Goal: Navigation & Orientation: Understand site structure

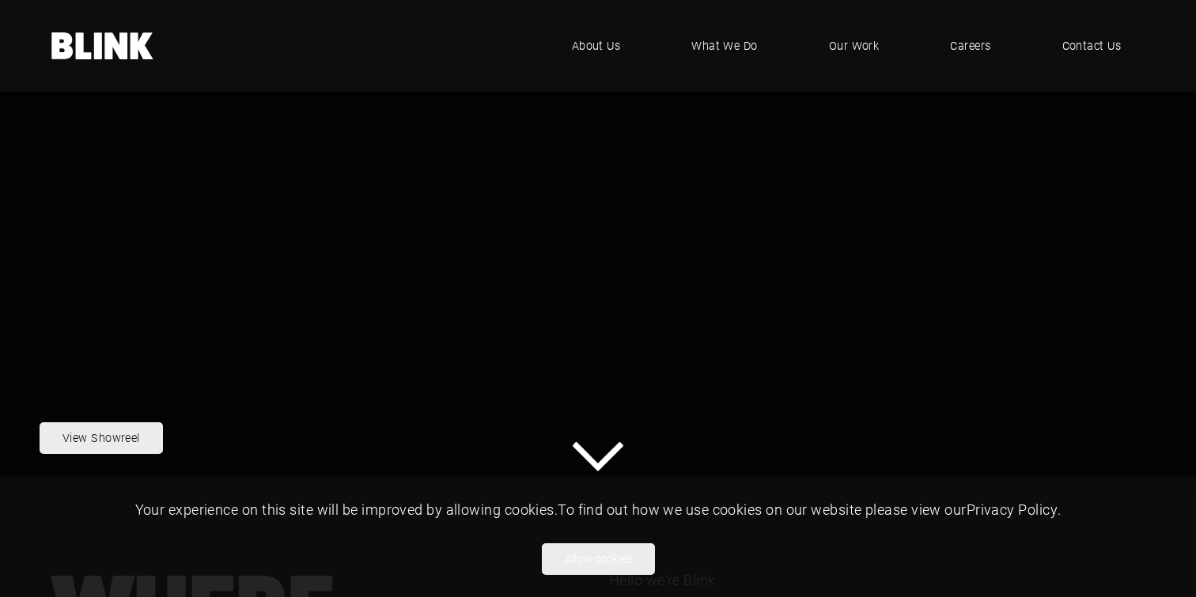
scroll to position [297, 0]
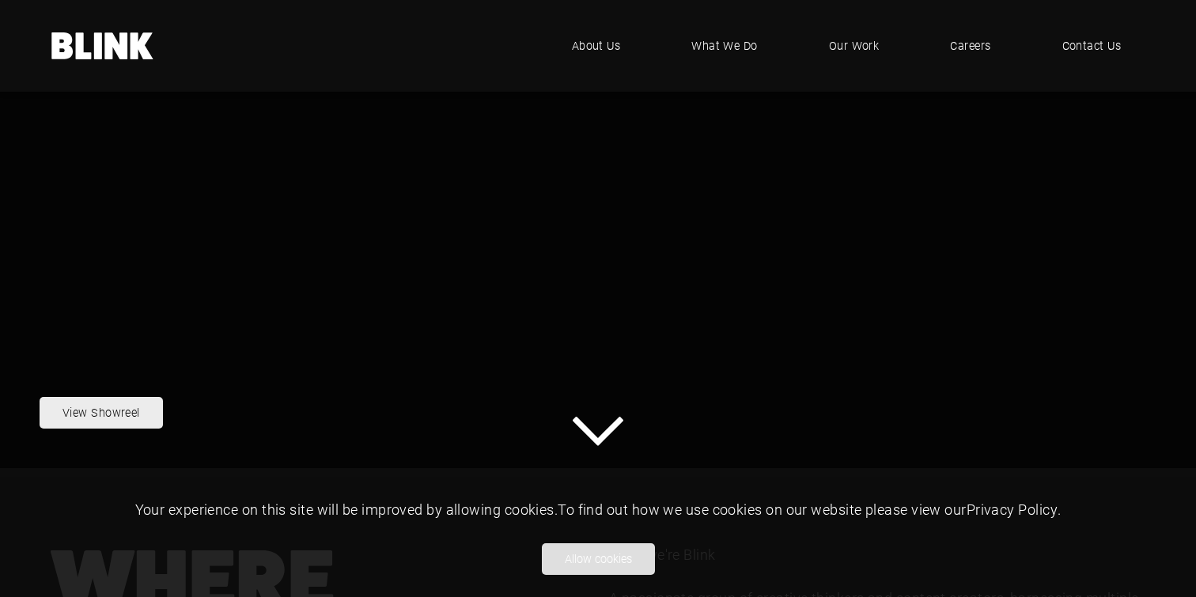
click at [651, 566] on button "Allow cookies" at bounding box center [598, 559] width 113 height 32
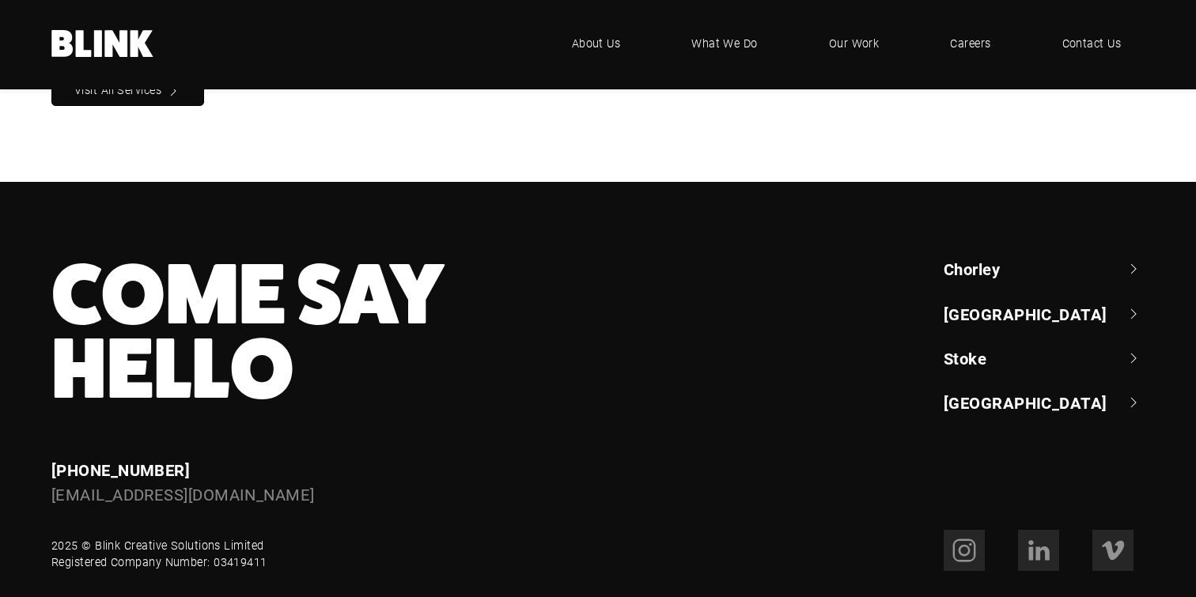
scroll to position [1703, 0]
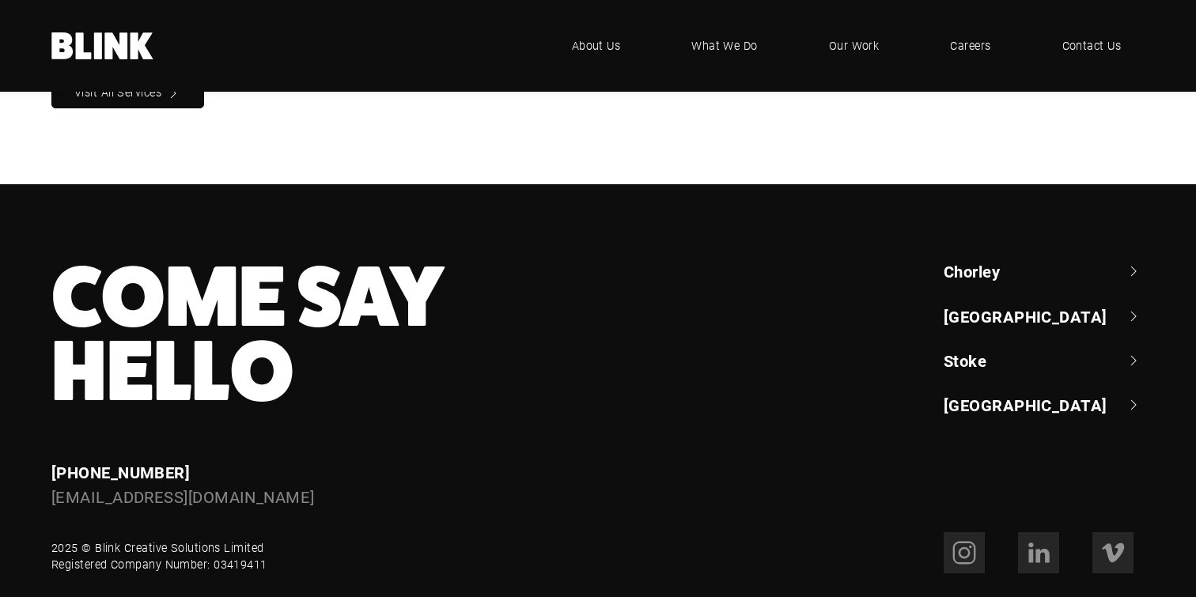
click at [1013, 305] on link "[GEOGRAPHIC_DATA]" at bounding box center [1044, 316] width 201 height 22
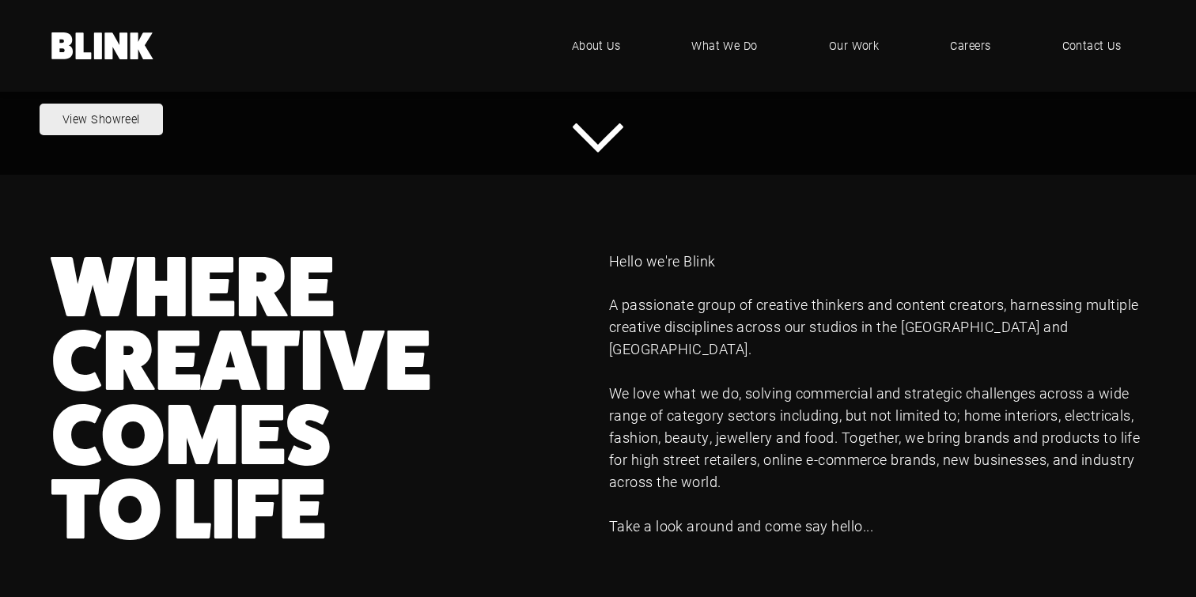
scroll to position [0, 0]
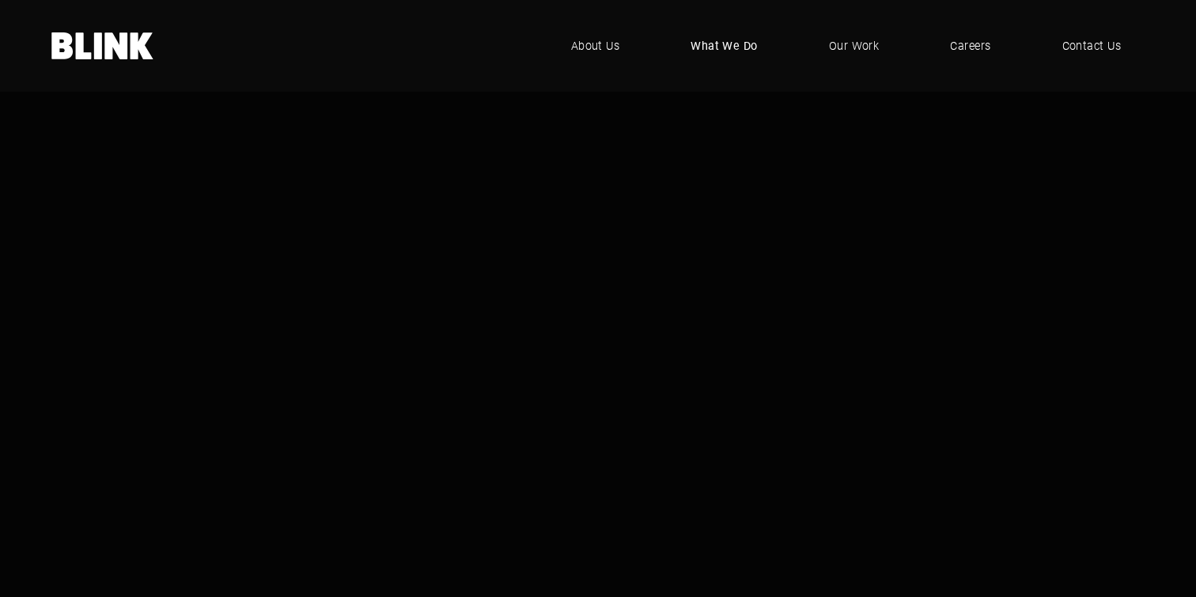
click at [735, 49] on span "What We Do" at bounding box center [723, 45] width 67 height 17
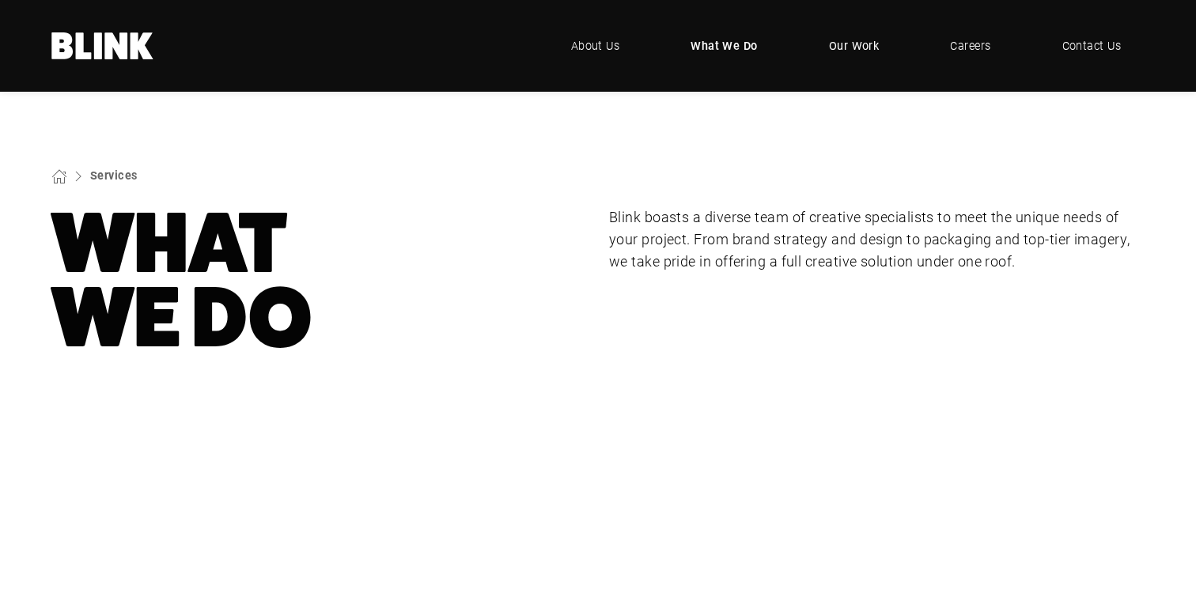
click at [878, 45] on span "Our Work" at bounding box center [854, 45] width 51 height 17
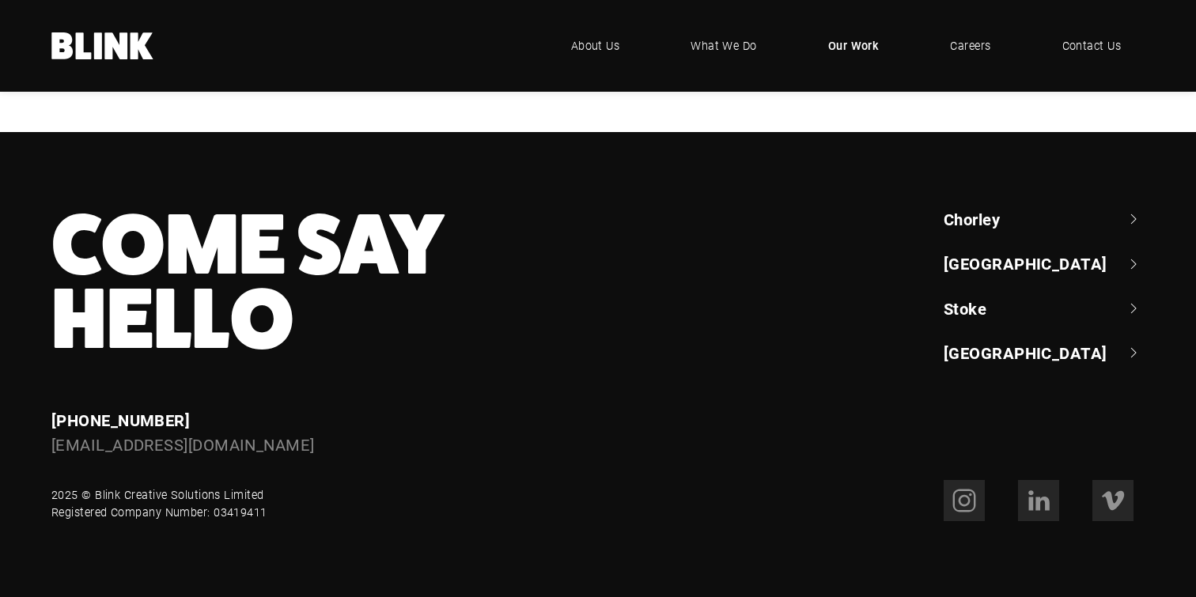
scroll to position [1416, 0]
click at [605, 52] on span "About Us" at bounding box center [595, 45] width 49 height 17
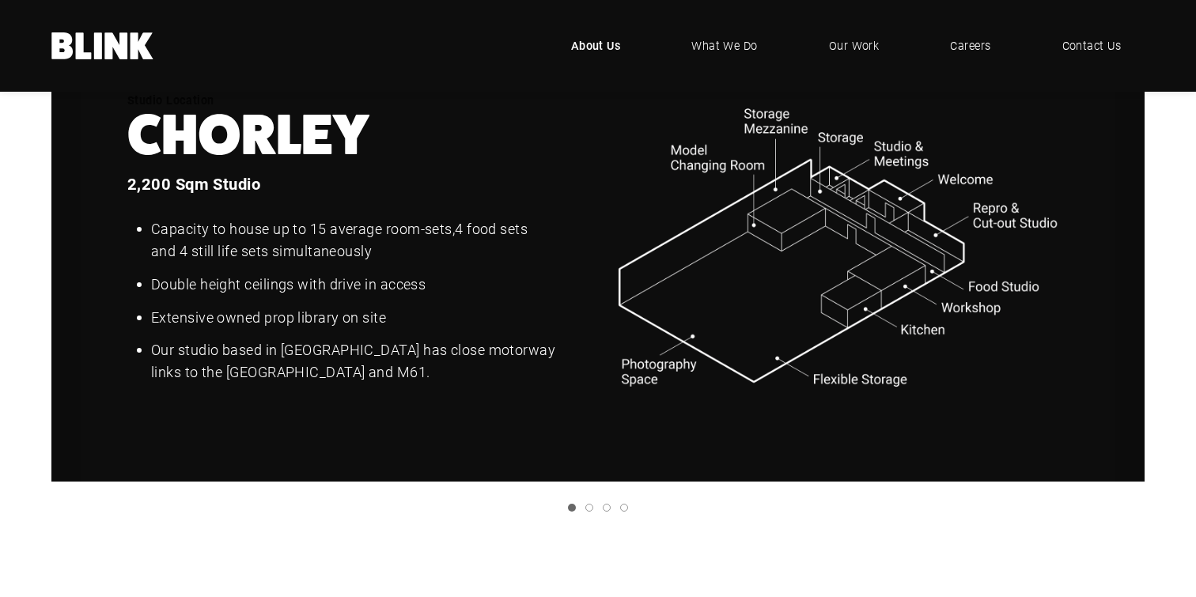
scroll to position [1984, 0]
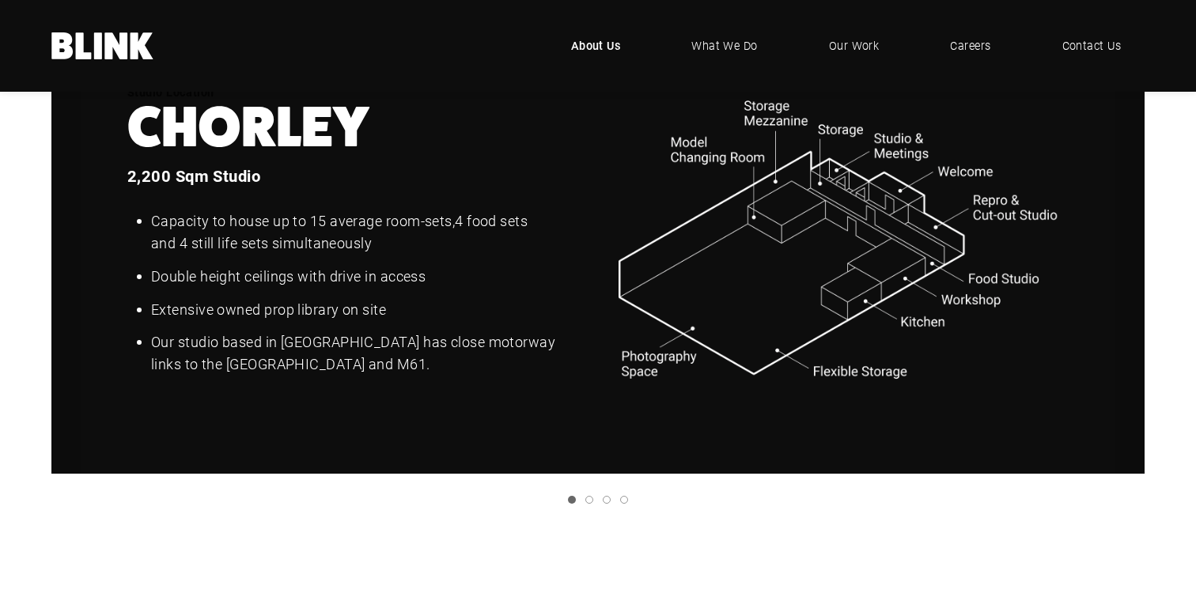
click at [0, 0] on icon "Next slide" at bounding box center [0, 0] width 0 height 0
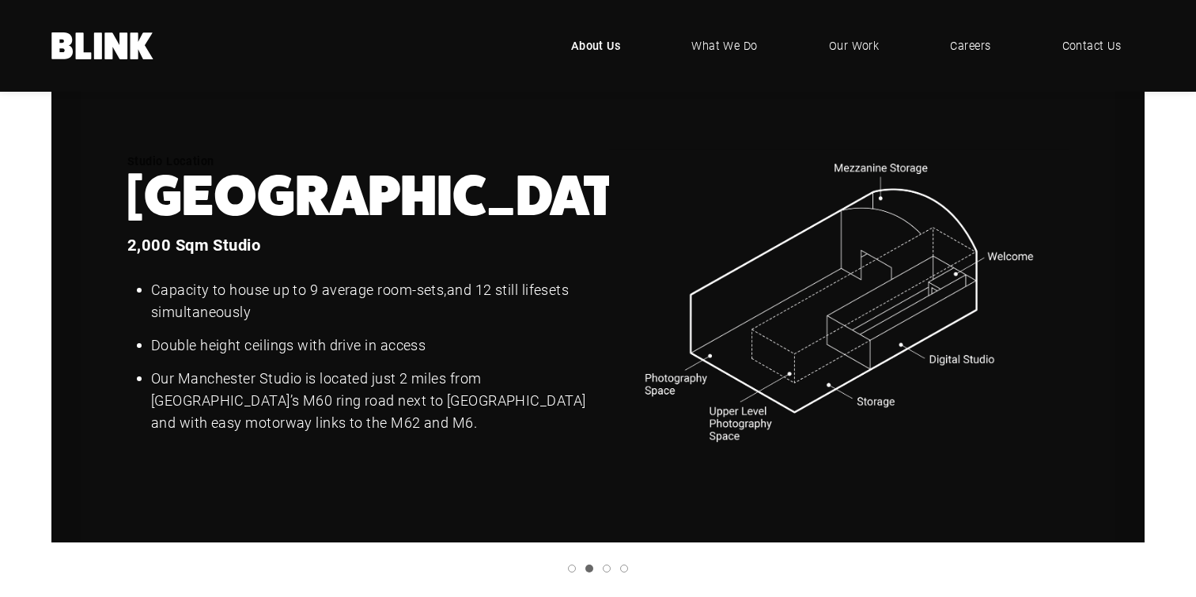
scroll to position [1904, 0]
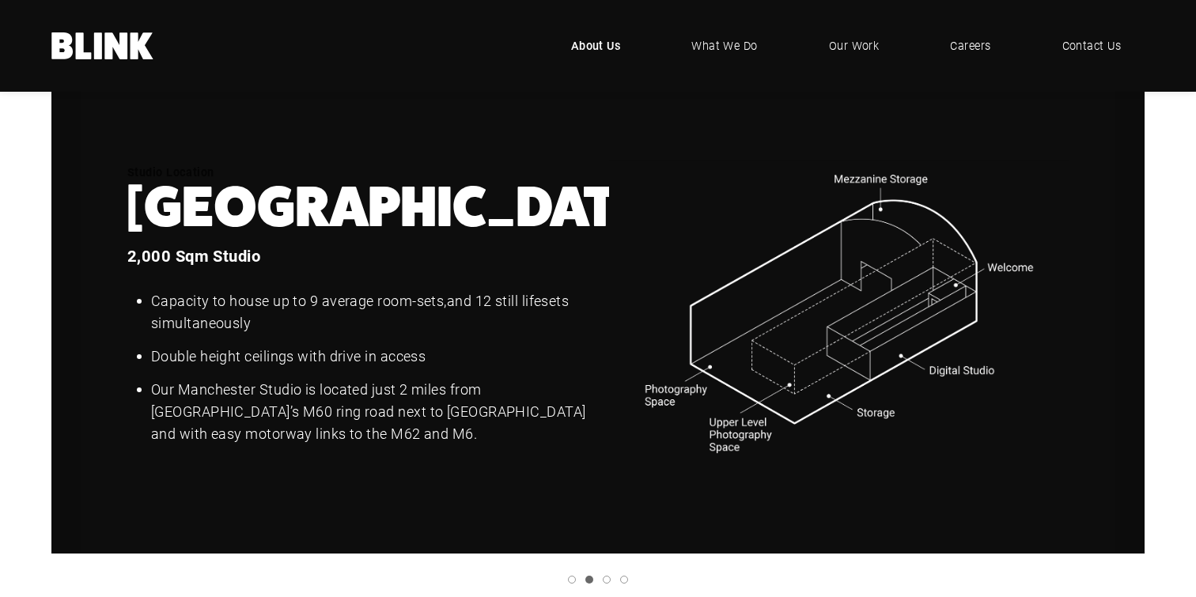
click at [0, 0] on link "Next slide" at bounding box center [0, 0] width 0 height 0
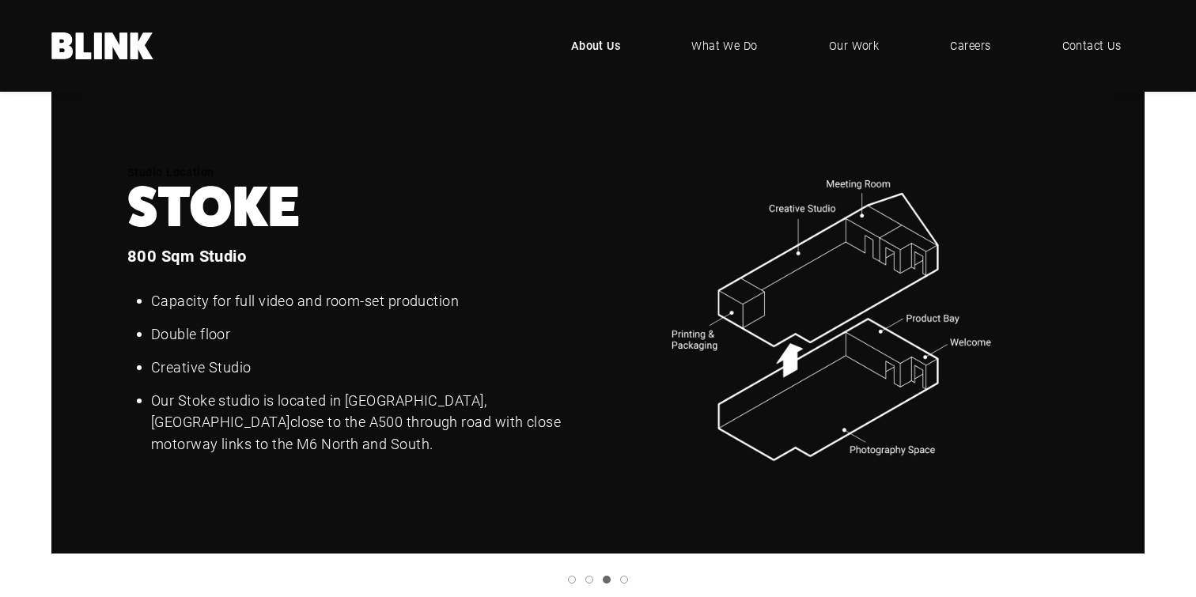
click at [0, 0] on link "Next slide" at bounding box center [0, 0] width 0 height 0
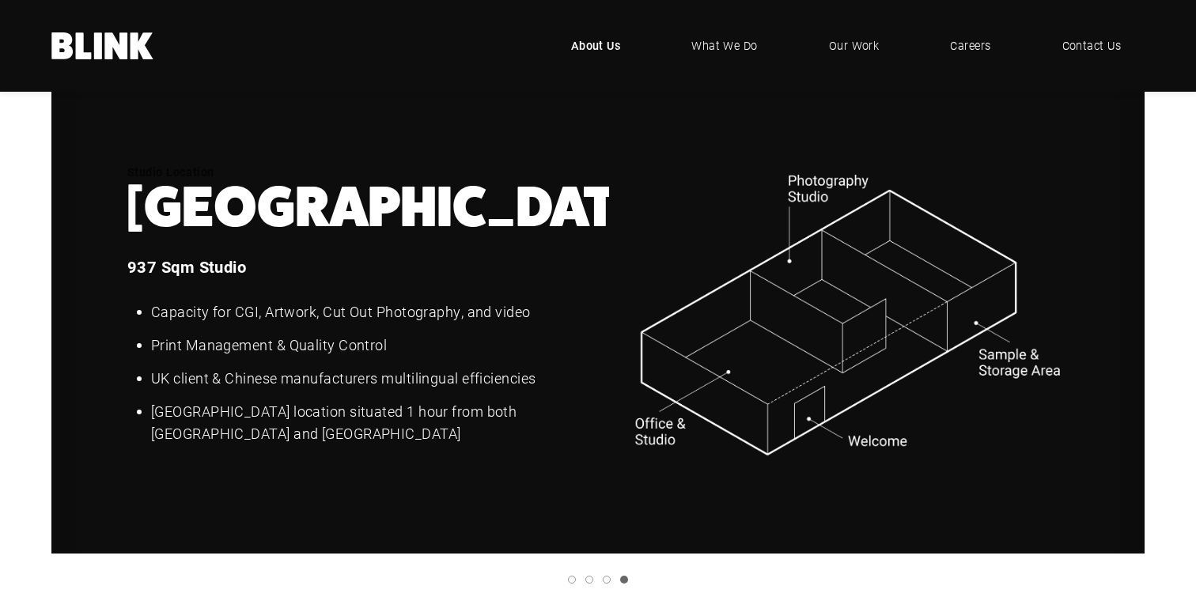
click at [0, 0] on link "Next slide" at bounding box center [0, 0] width 0 height 0
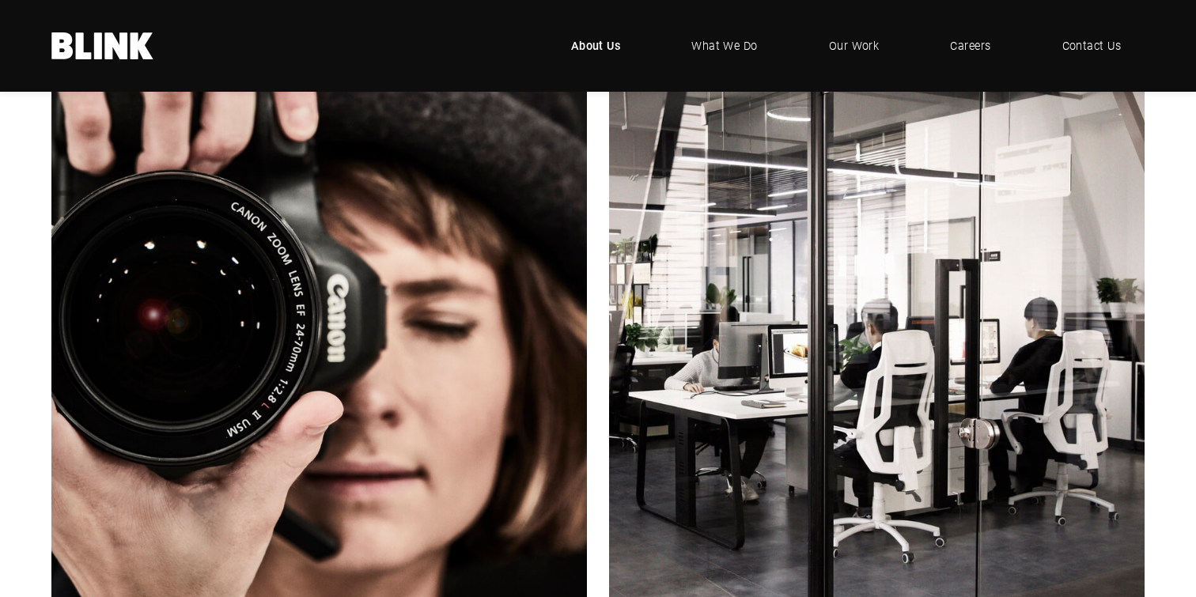
scroll to position [399, 0]
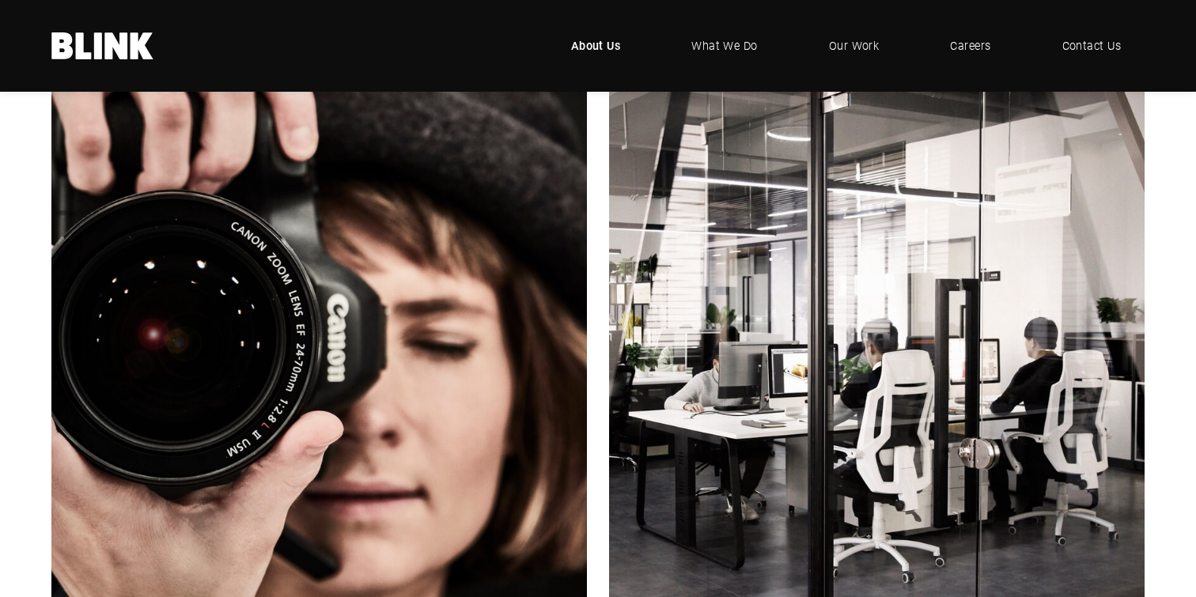
click at [0, 0] on icon "Next slide" at bounding box center [0, 0] width 0 height 0
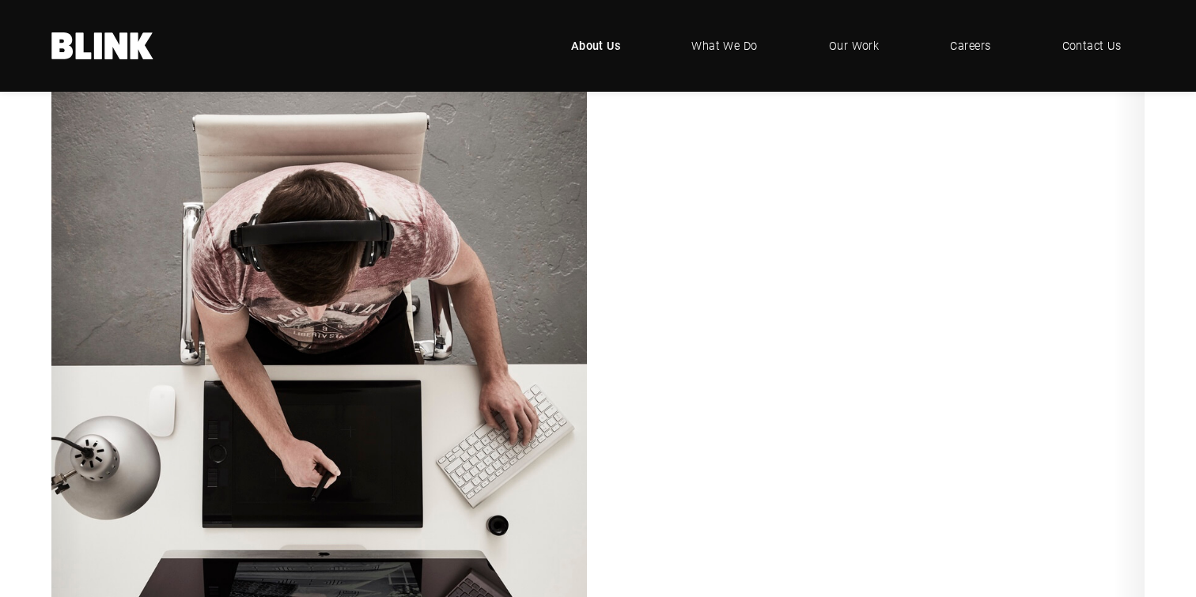
click at [0, 0] on icon "Next slide" at bounding box center [0, 0] width 0 height 0
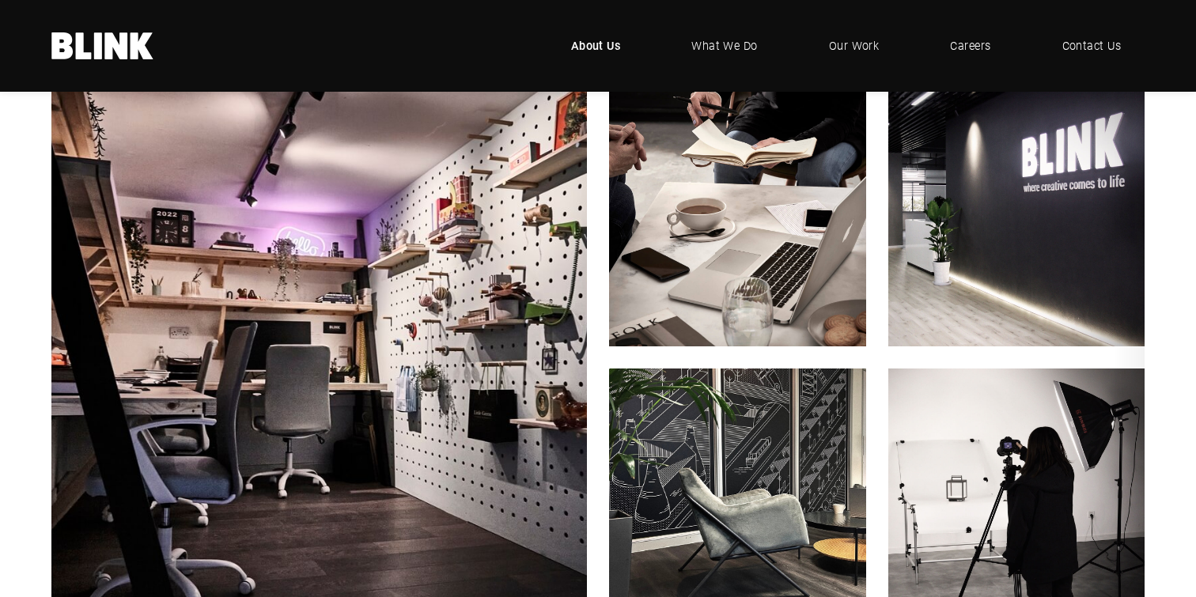
click at [0, 0] on icon "Next slide" at bounding box center [0, 0] width 0 height 0
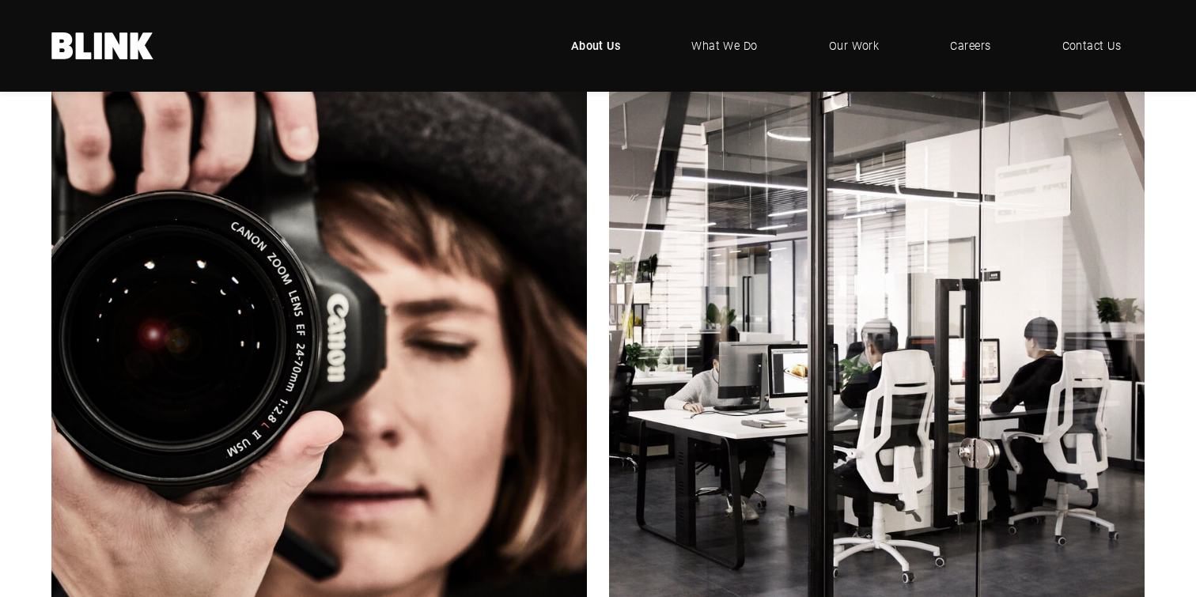
click at [0, 0] on icon "Next slide" at bounding box center [0, 0] width 0 height 0
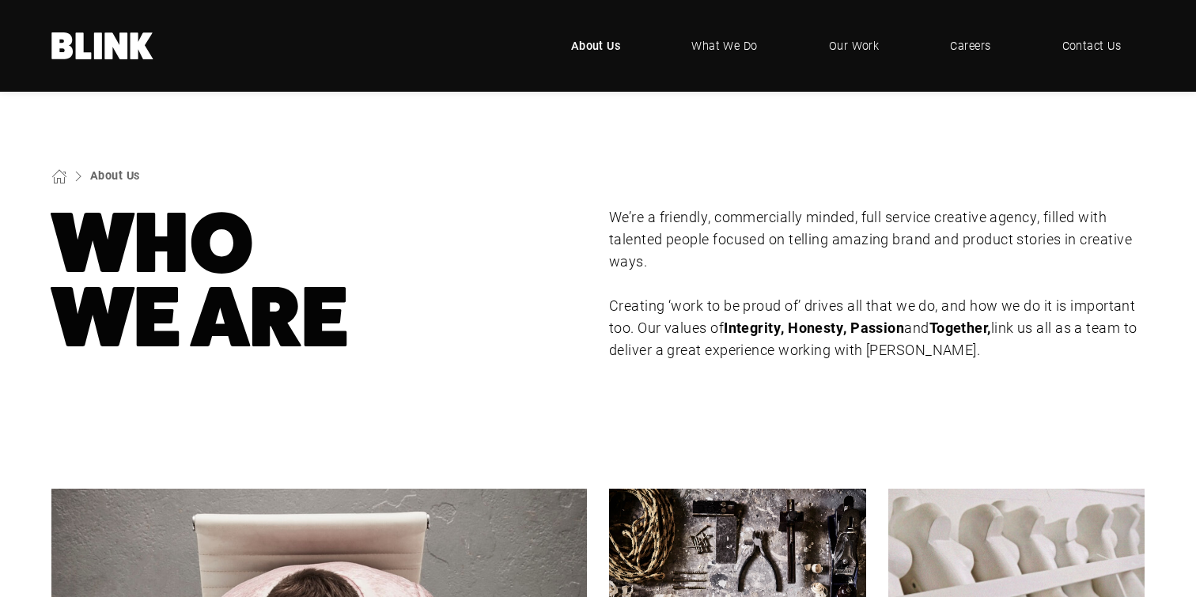
scroll to position [0, 0]
click at [698, 32] on link "What We Do" at bounding box center [724, 45] width 115 height 47
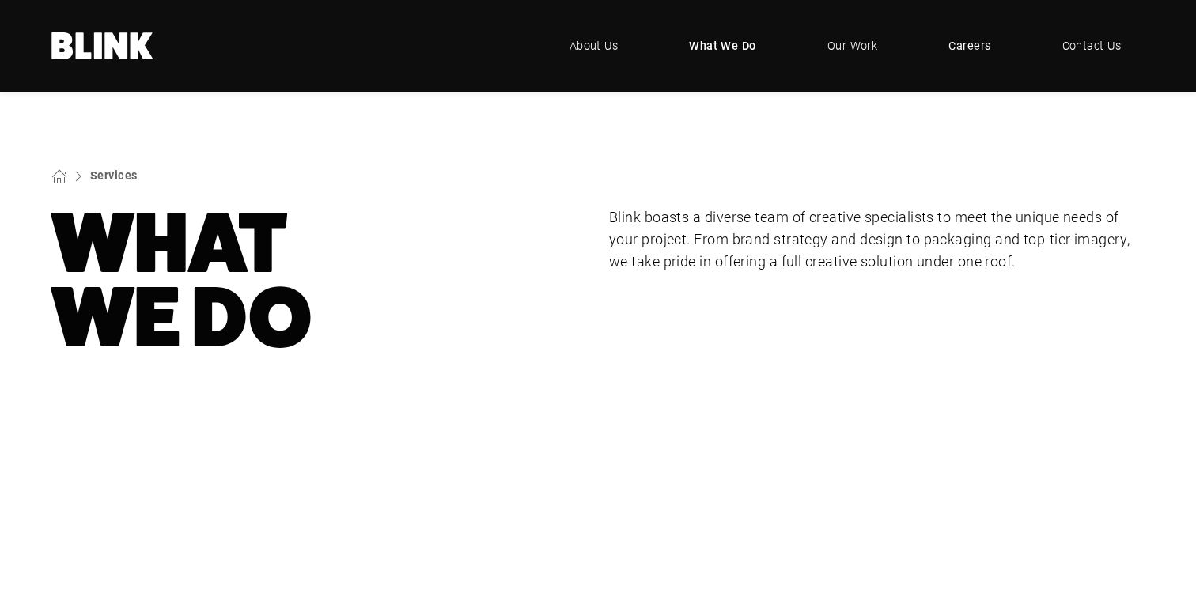
click at [982, 40] on span "Careers" at bounding box center [969, 45] width 42 height 17
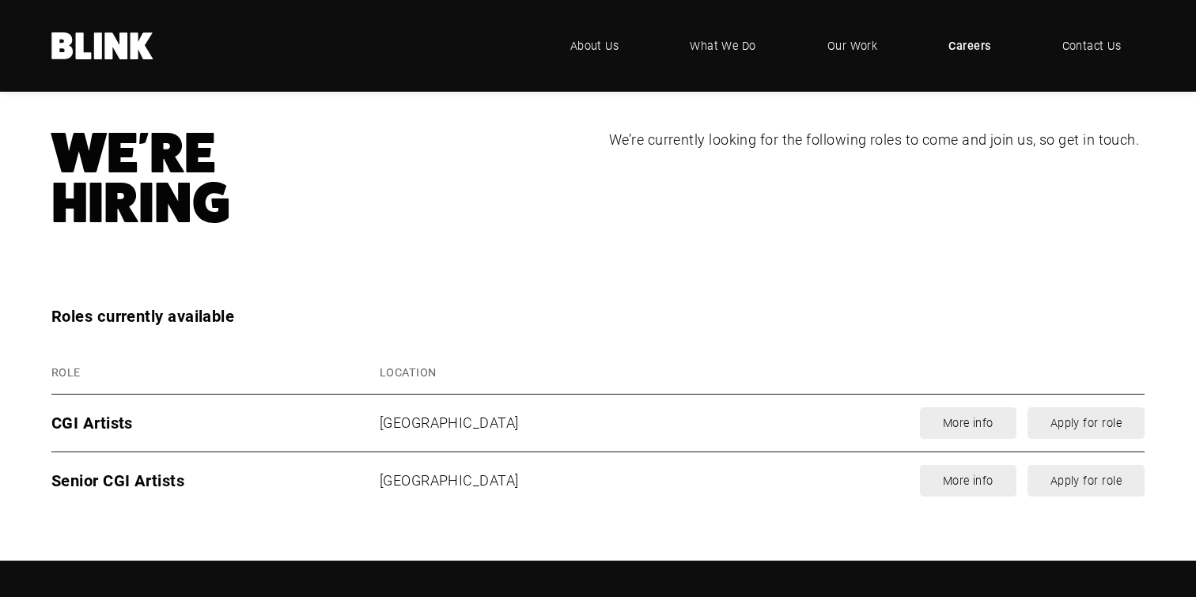
scroll to position [1881, 0]
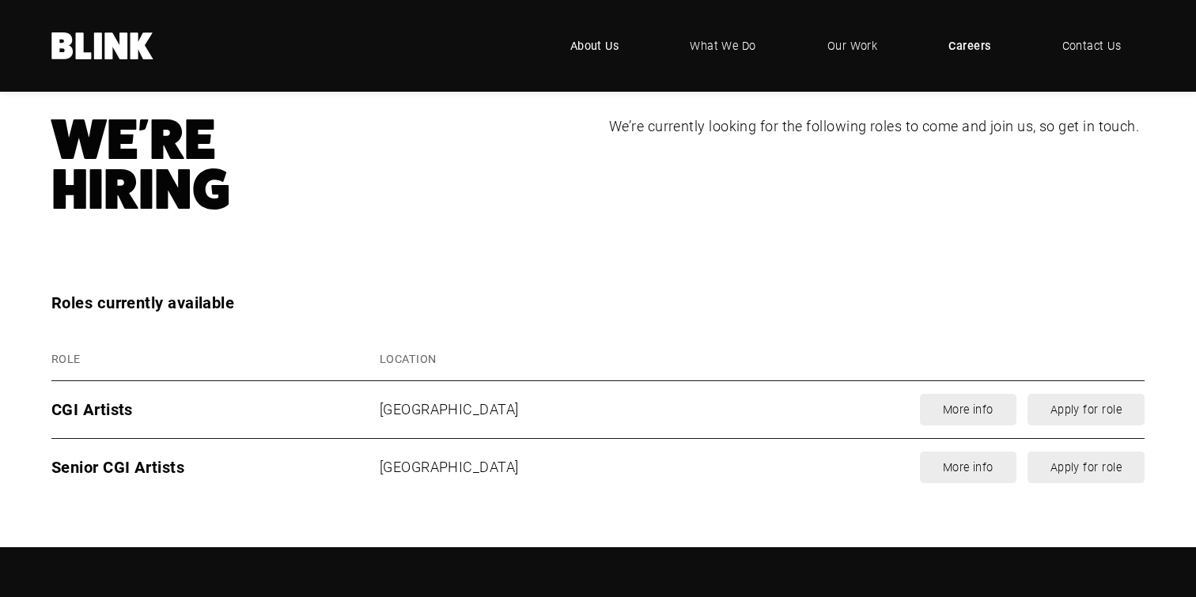
click at [615, 46] on span "About Us" at bounding box center [594, 45] width 49 height 17
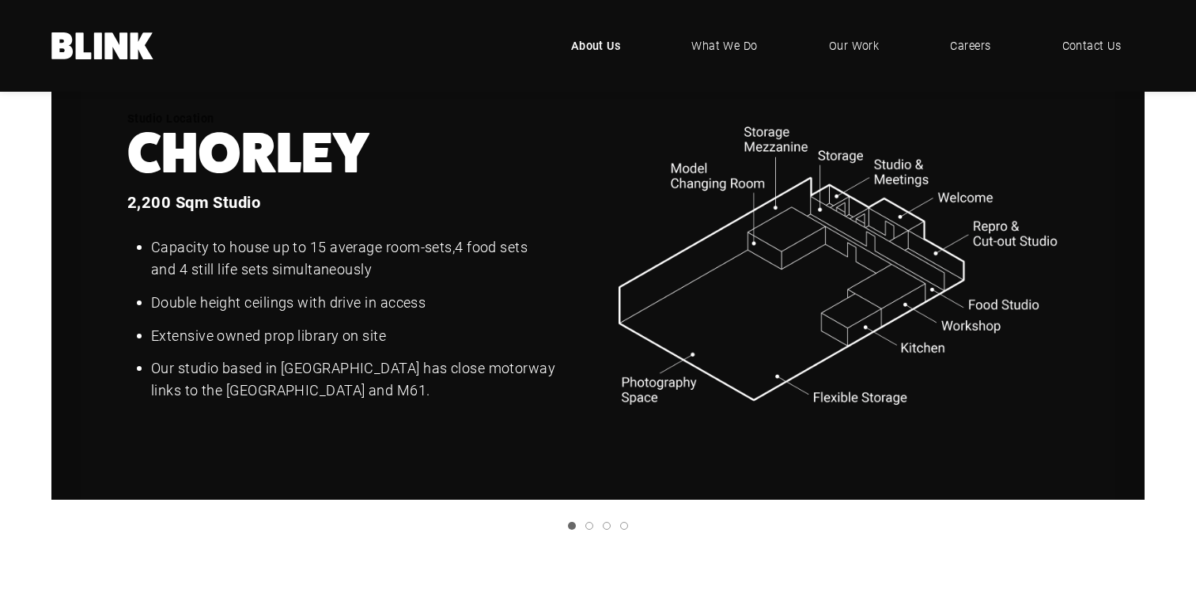
scroll to position [1965, 0]
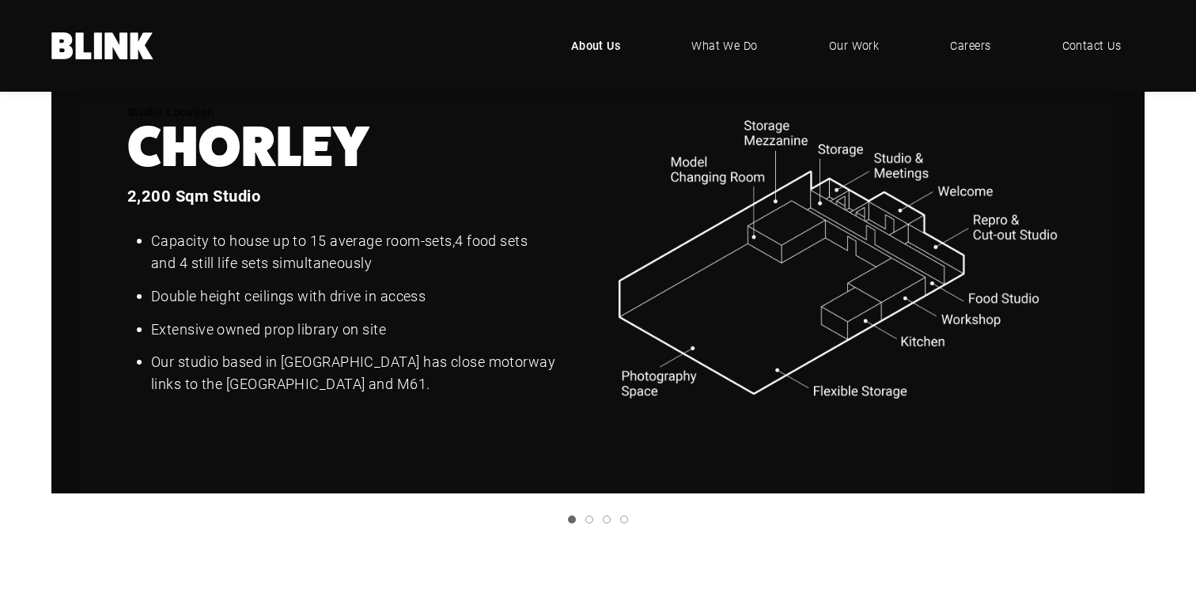
click at [0, 0] on icon "Next slide" at bounding box center [0, 0] width 0 height 0
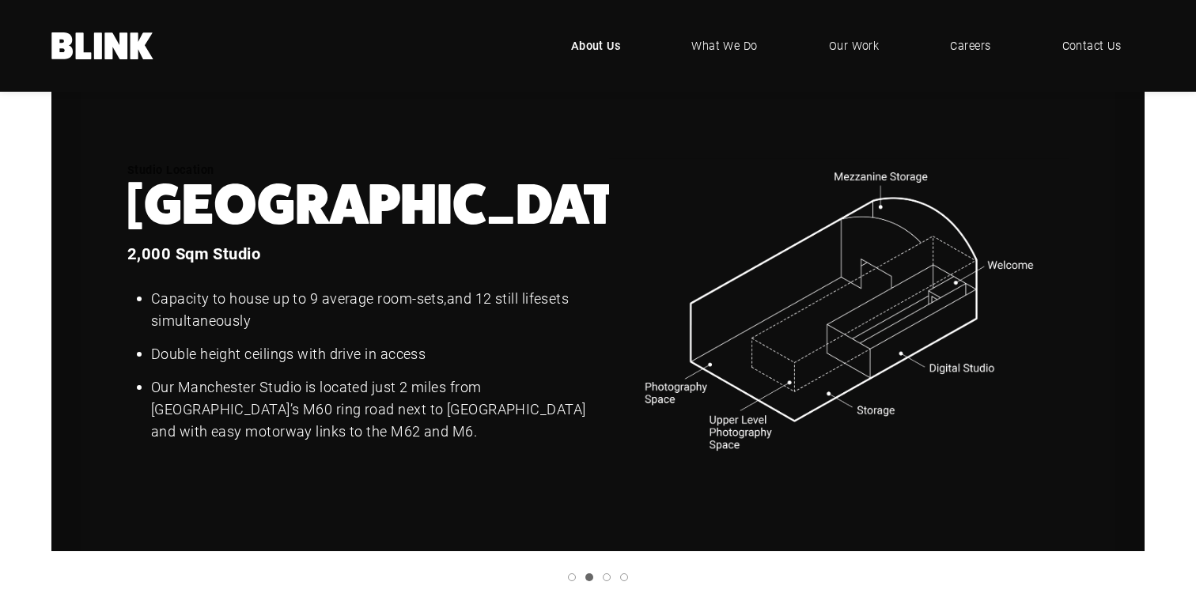
scroll to position [1908, 0]
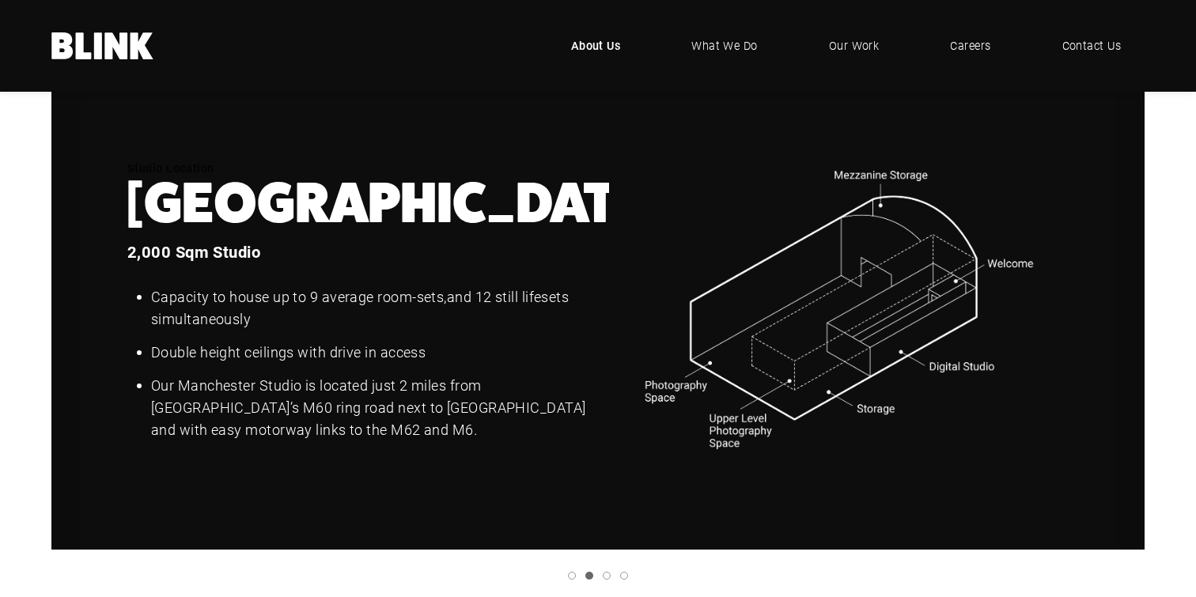
click at [0, 0] on icon "Next slide" at bounding box center [0, 0] width 0 height 0
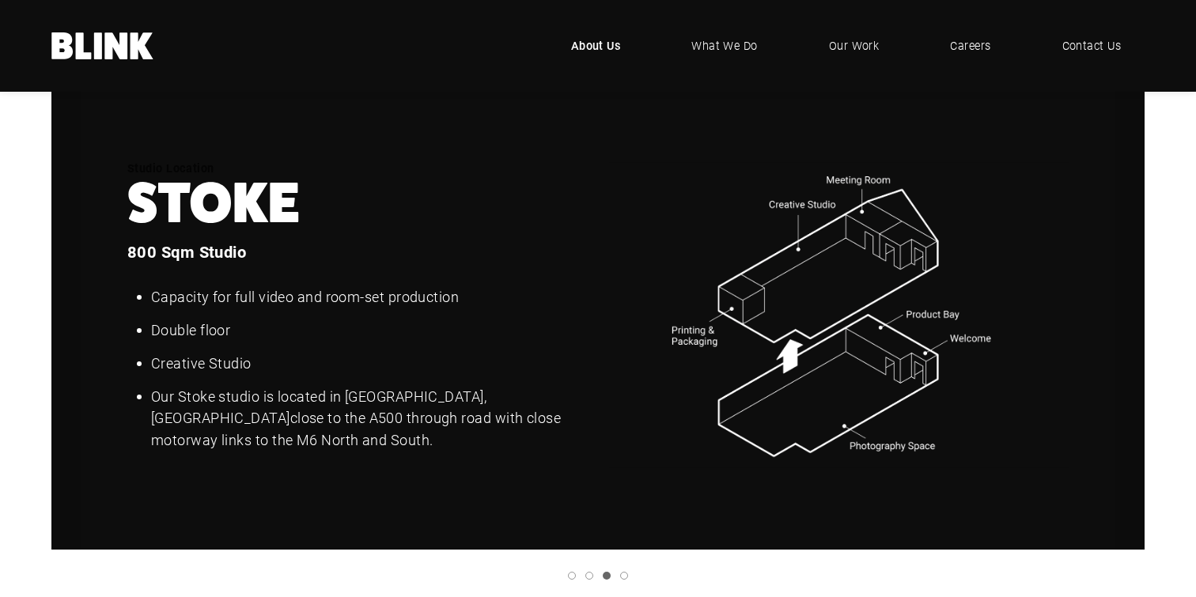
click at [0, 0] on icon "Previous slide" at bounding box center [0, 0] width 0 height 0
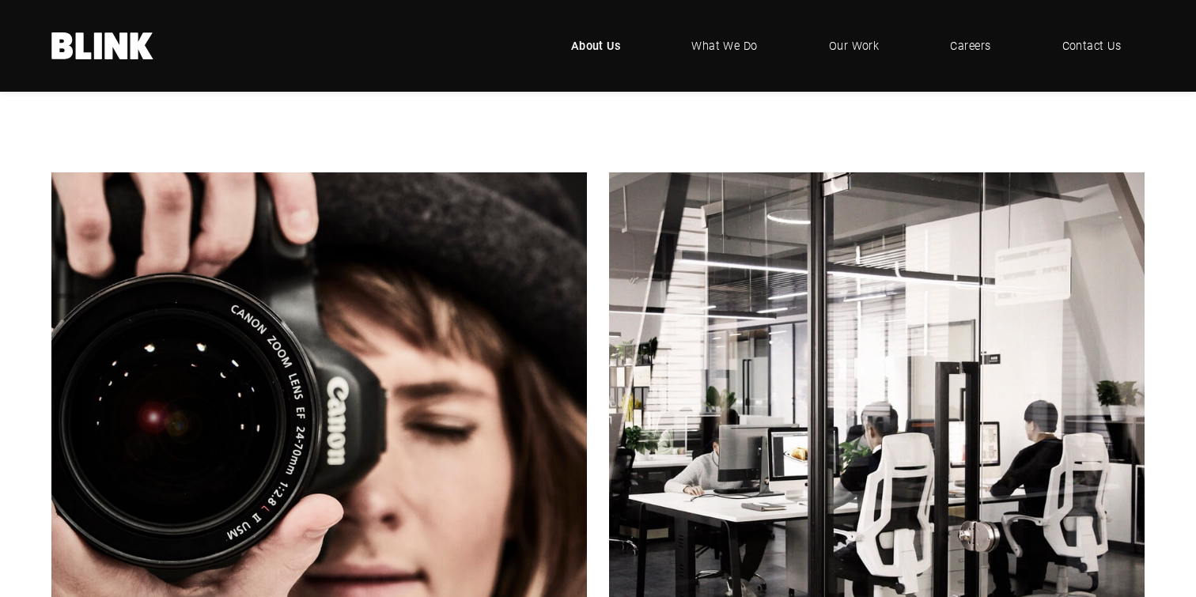
scroll to position [449, 0]
